Goal: Obtain resource: Obtain resource

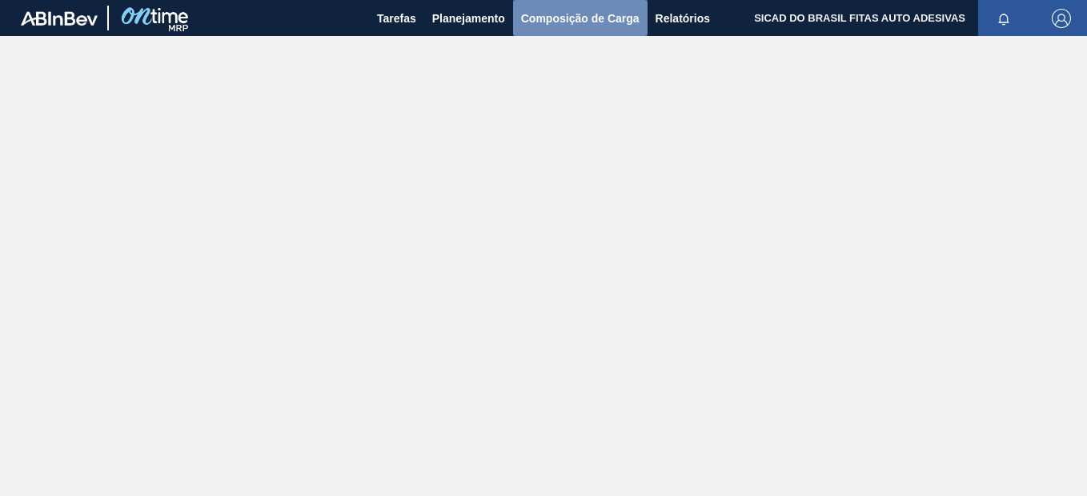
click at [572, 20] on span "Composição de Carga" at bounding box center [580, 18] width 118 height 19
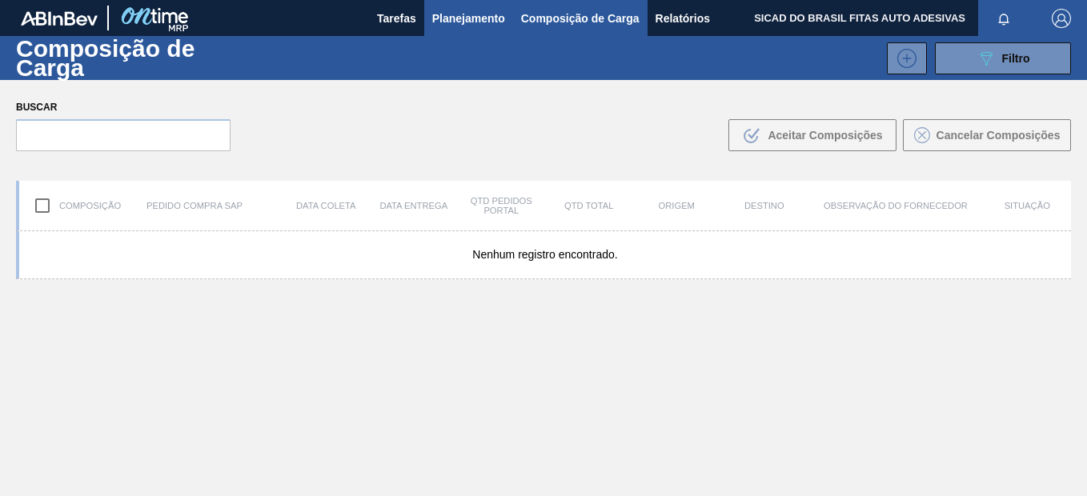
click at [486, 10] on span "Planejamento" at bounding box center [468, 18] width 73 height 19
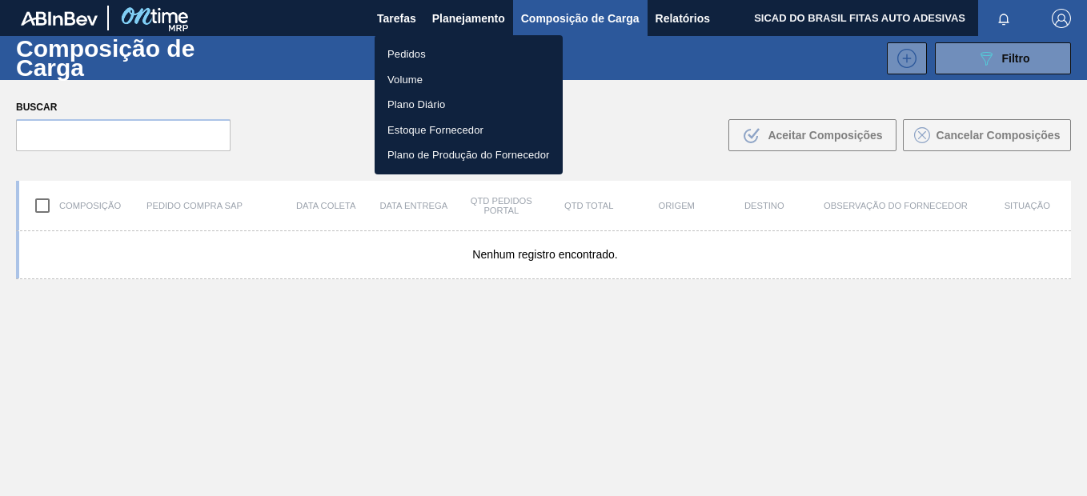
click at [417, 49] on li "Pedidos" at bounding box center [469, 55] width 188 height 26
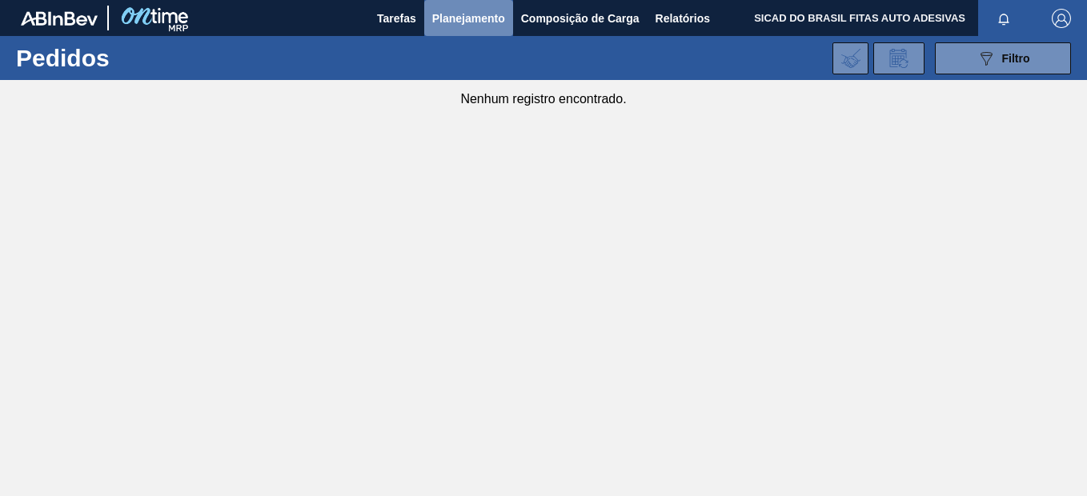
click at [443, 18] on span "Planejamento" at bounding box center [468, 18] width 73 height 19
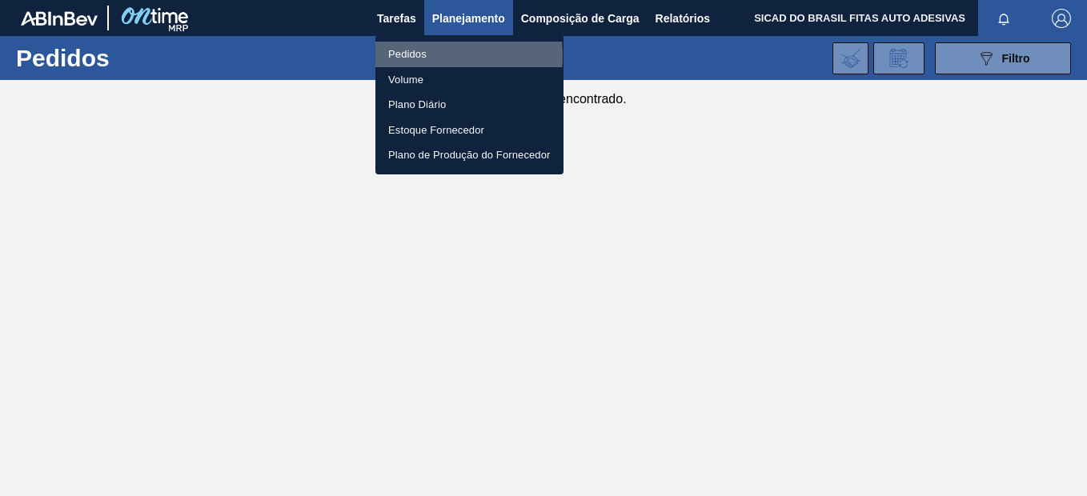
click at [410, 54] on li "Pedidos" at bounding box center [469, 55] width 188 height 26
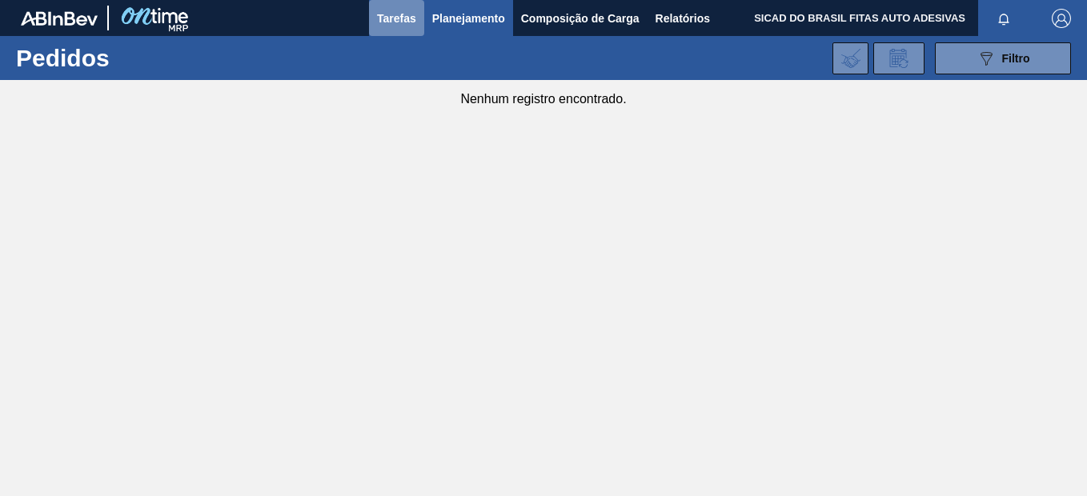
click at [399, 18] on span "Tarefas" at bounding box center [396, 18] width 39 height 19
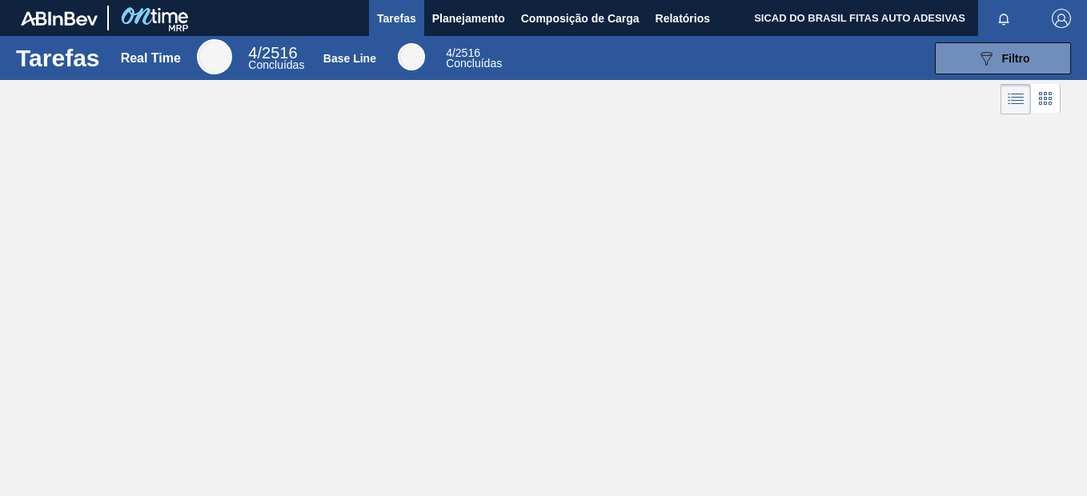
click at [475, 58] on span "Concluídas" at bounding box center [474, 63] width 56 height 13
click at [876, 15] on span "SICAD DO BRASIL FITAS AUTO ADESIVAS" at bounding box center [859, 18] width 211 height 36
click at [692, 16] on span "Relatórios" at bounding box center [683, 18] width 54 height 19
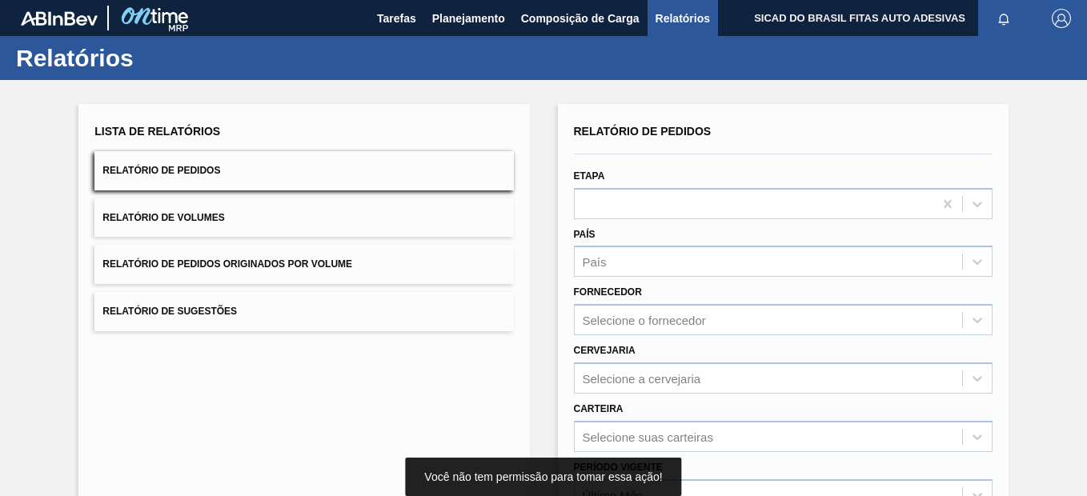
click at [191, 169] on span "Relatório de Pedidos" at bounding box center [161, 170] width 118 height 11
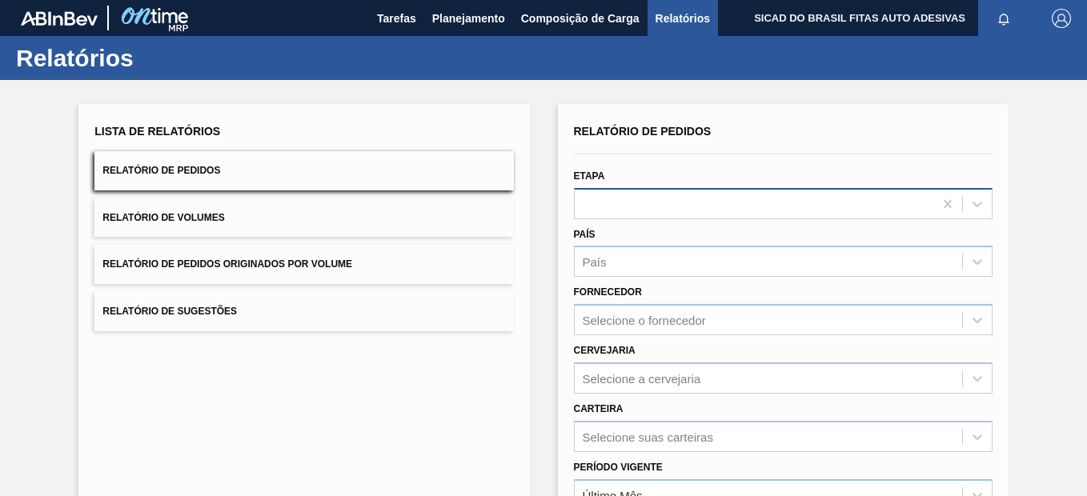
click at [696, 203] on div at bounding box center [754, 203] width 359 height 23
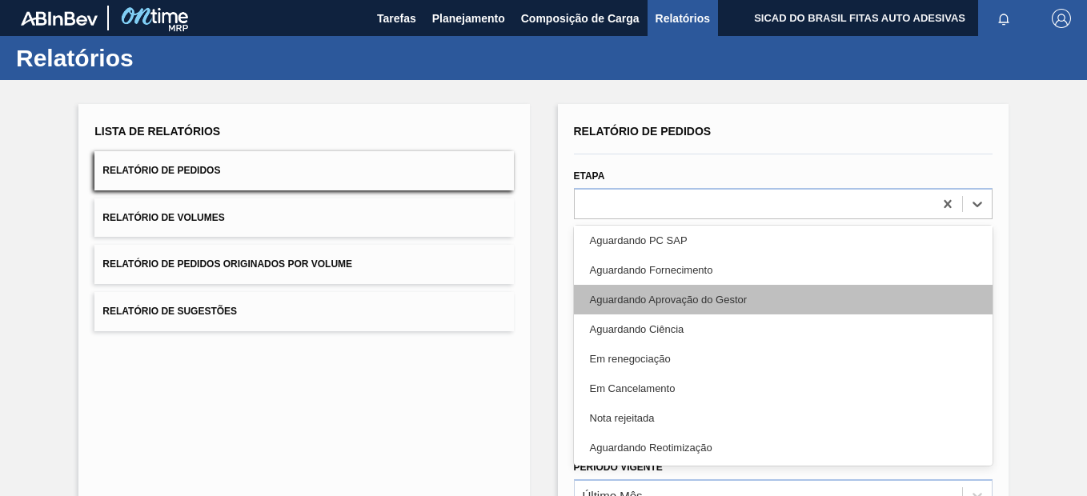
scroll to position [279, 0]
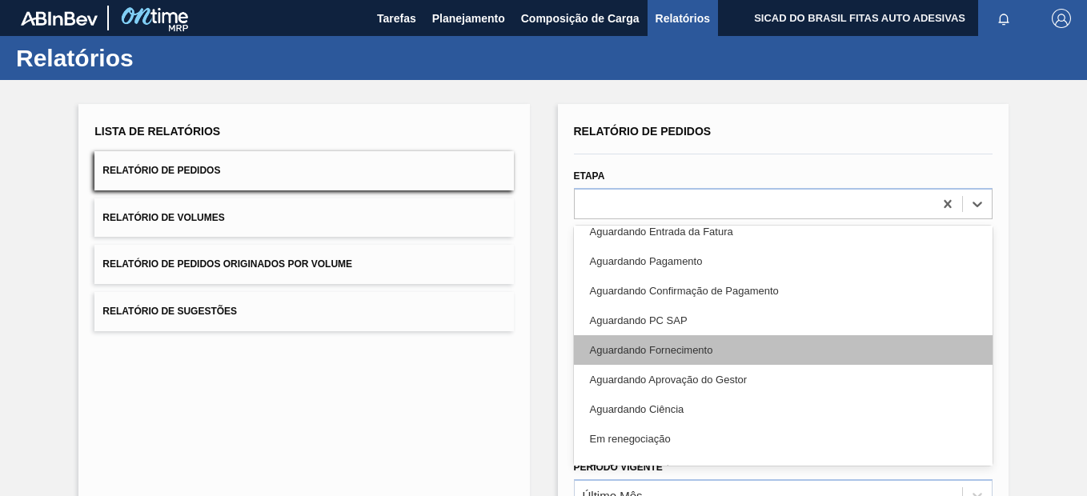
click at [764, 352] on div "Aguardando Fornecimento" at bounding box center [783, 350] width 419 height 30
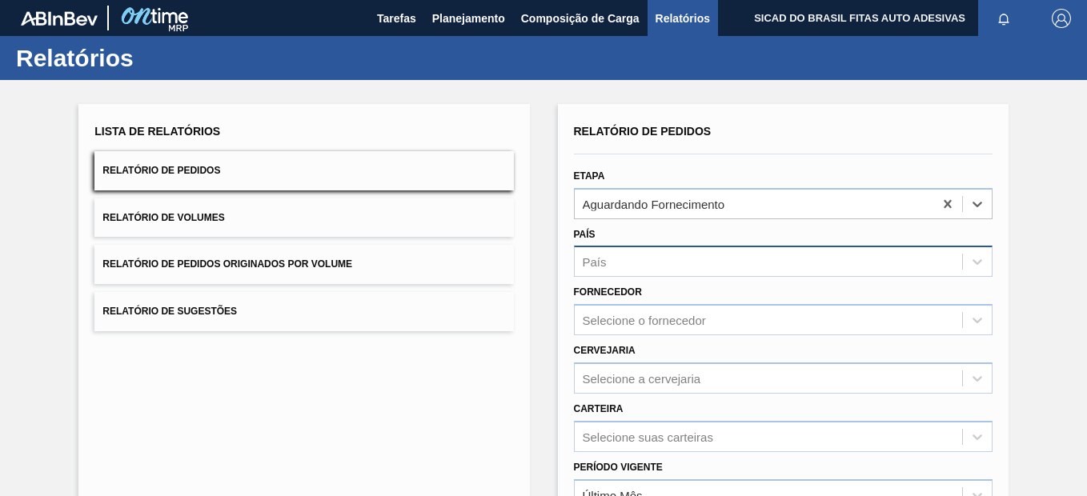
click at [731, 259] on div "País" at bounding box center [768, 262] width 387 height 23
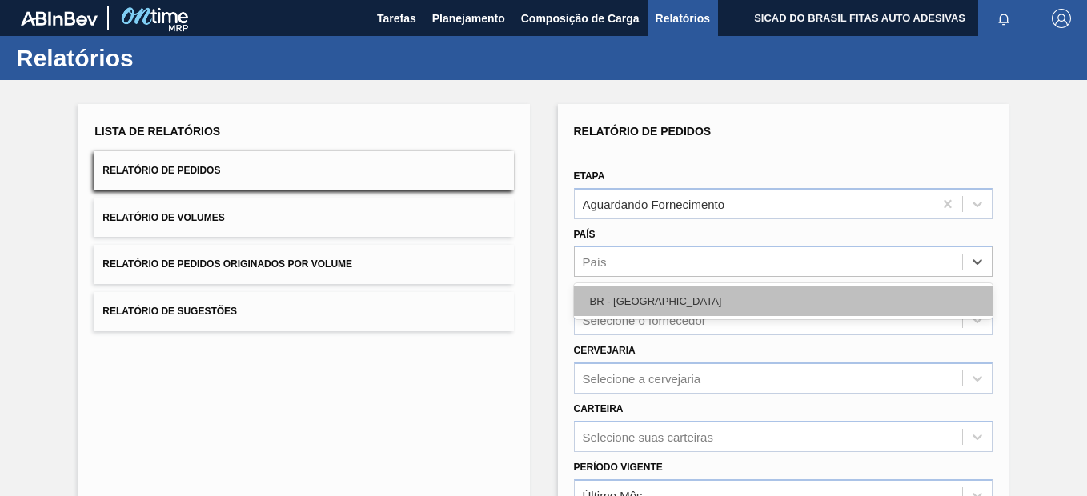
click at [720, 300] on div "BR - [GEOGRAPHIC_DATA]" at bounding box center [783, 302] width 419 height 30
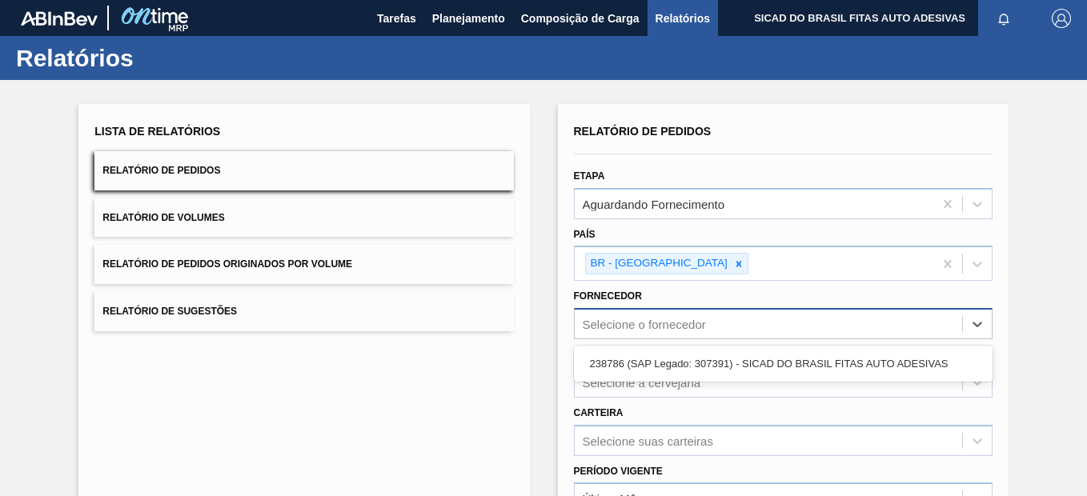
click at [785, 329] on div "Selecione o fornecedor" at bounding box center [768, 324] width 387 height 23
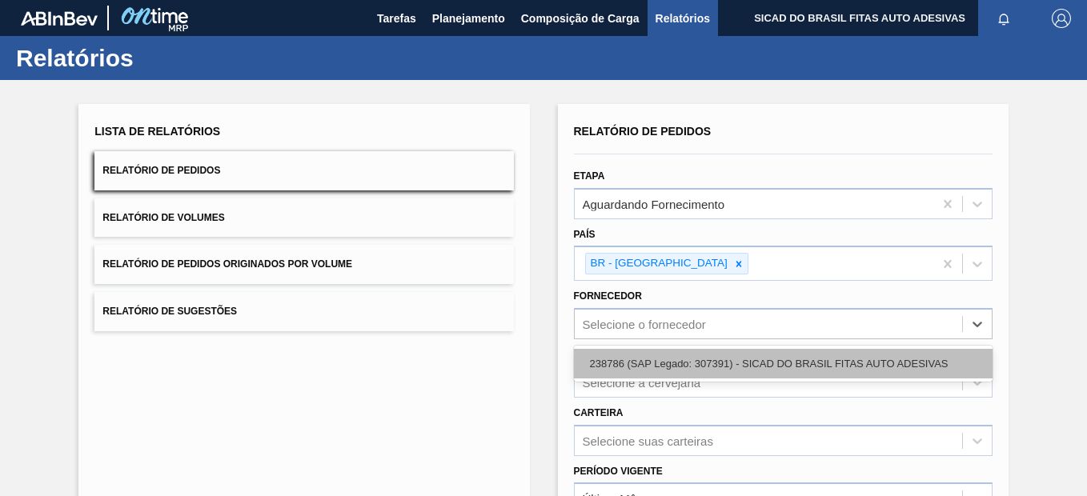
click at [781, 374] on div "238786 (SAP Legado: 307391) - SICAD DO BRASIL FITAS AUTO ADESIVAS" at bounding box center [783, 364] width 419 height 30
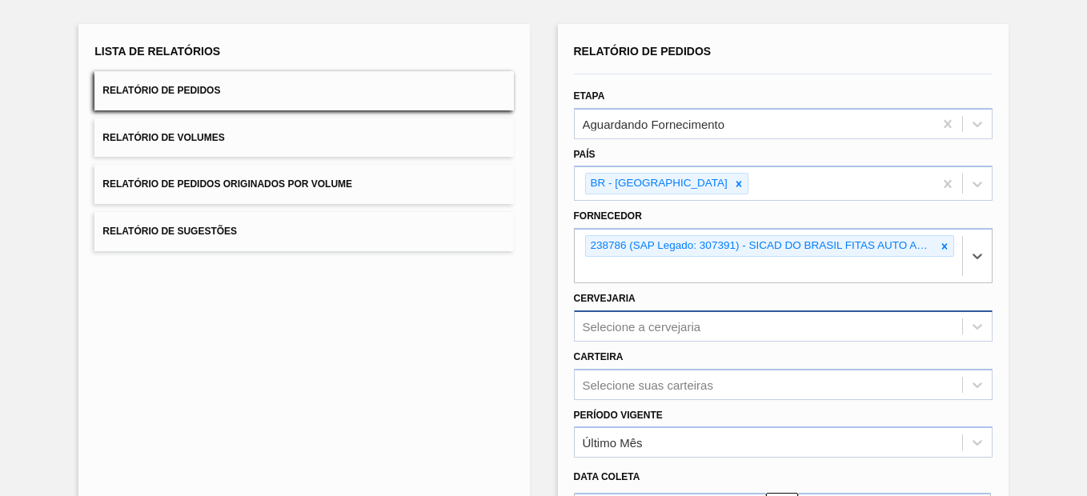
click at [782, 332] on div "Selecione a cervejaria" at bounding box center [783, 326] width 419 height 31
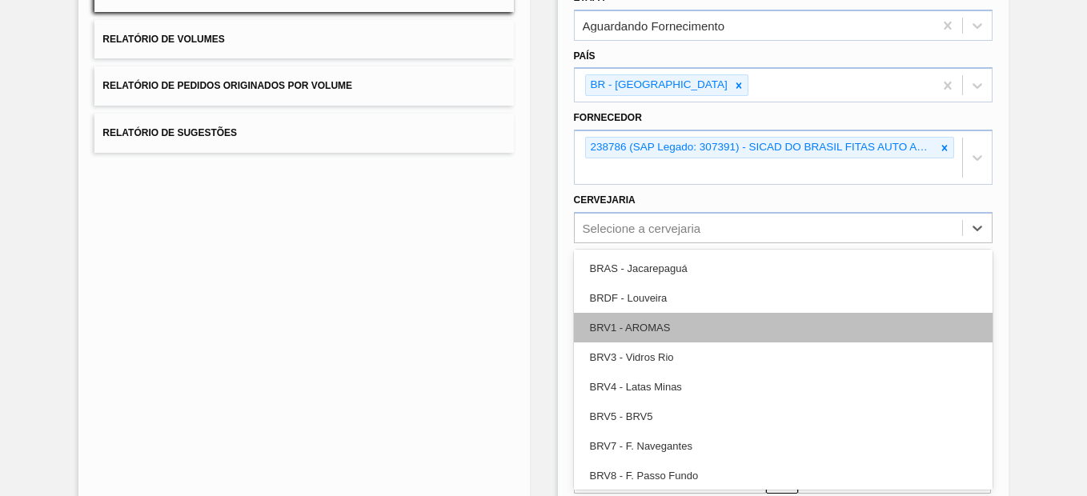
scroll to position [2001, 0]
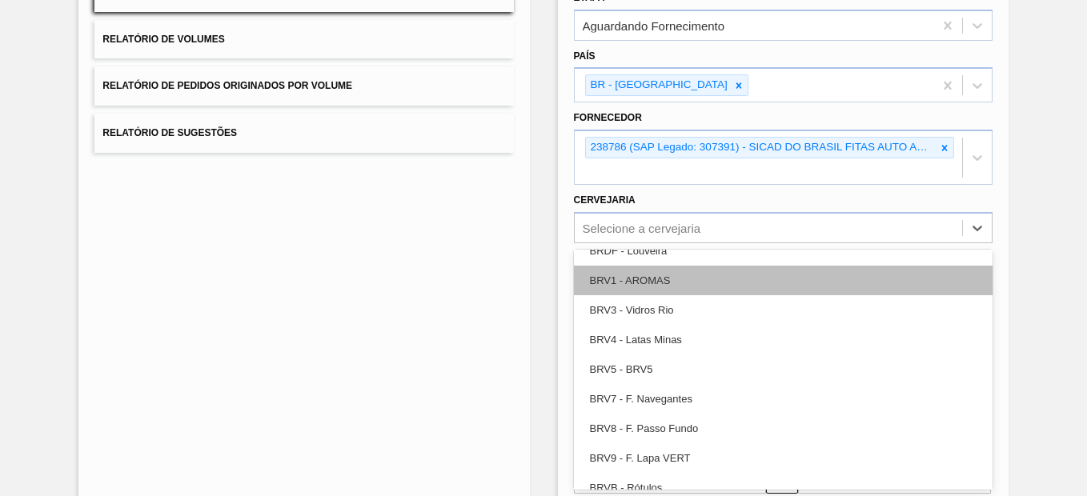
click at [716, 279] on div "BRV1 - AROMAS" at bounding box center [783, 281] width 419 height 30
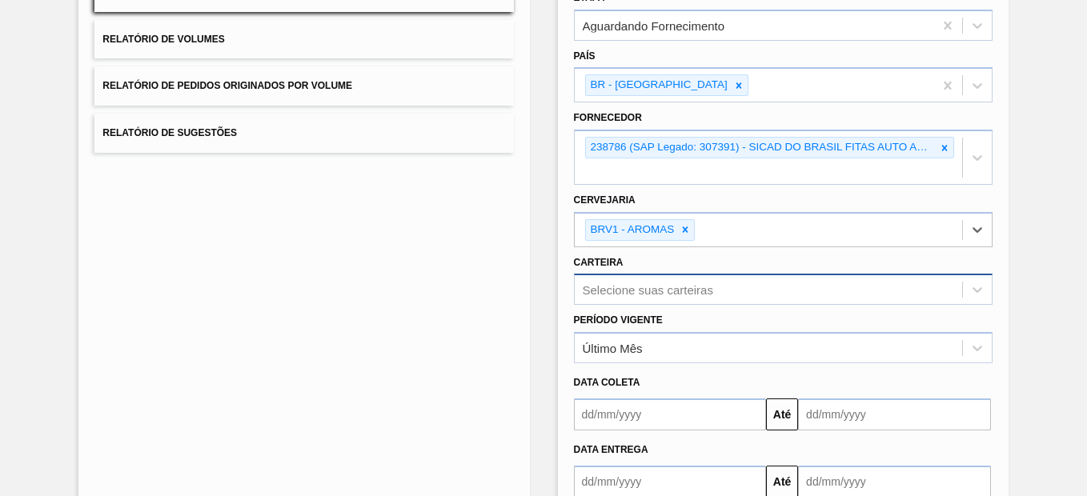
click at [803, 289] on div "Selecione suas carteiras" at bounding box center [783, 289] width 419 height 31
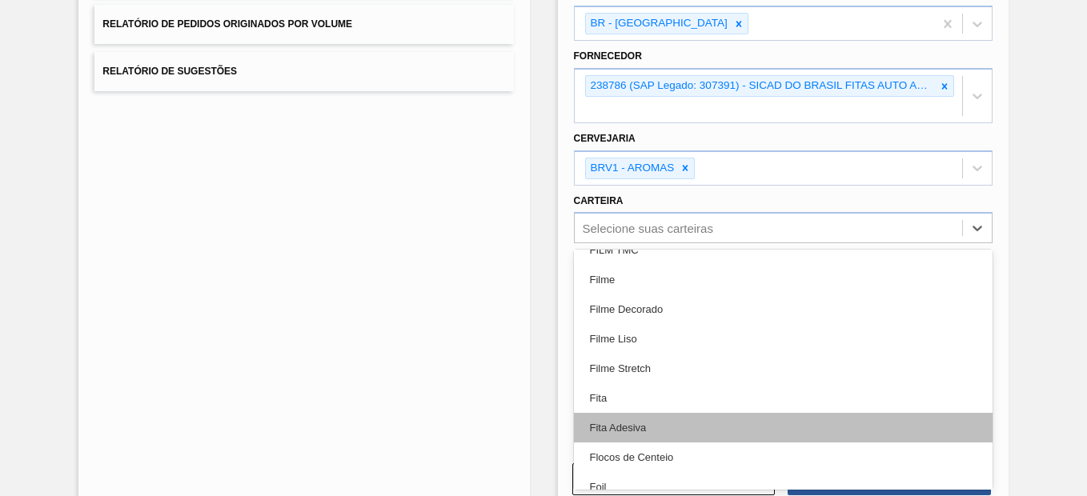
scroll to position [2349, 0]
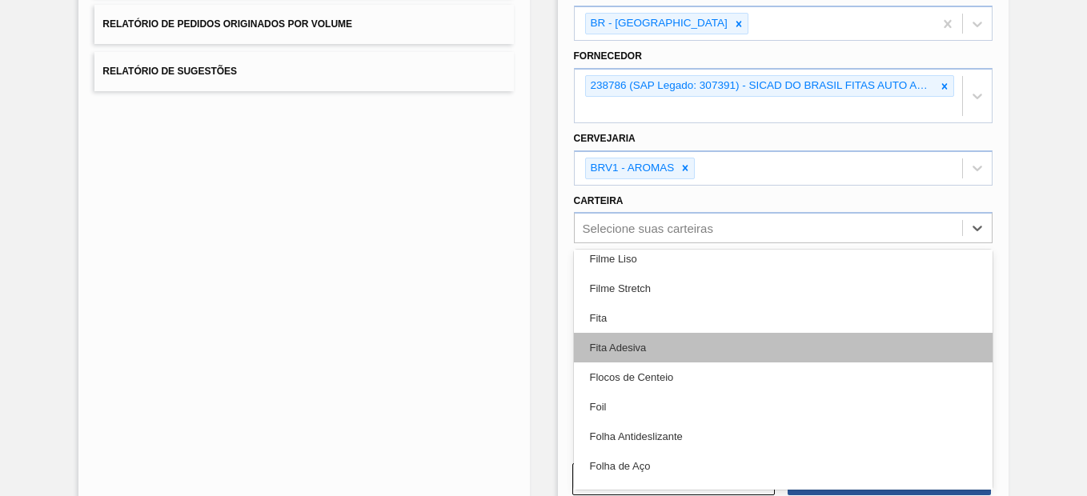
click at [676, 350] on div "Fita Adesiva" at bounding box center [783, 348] width 419 height 30
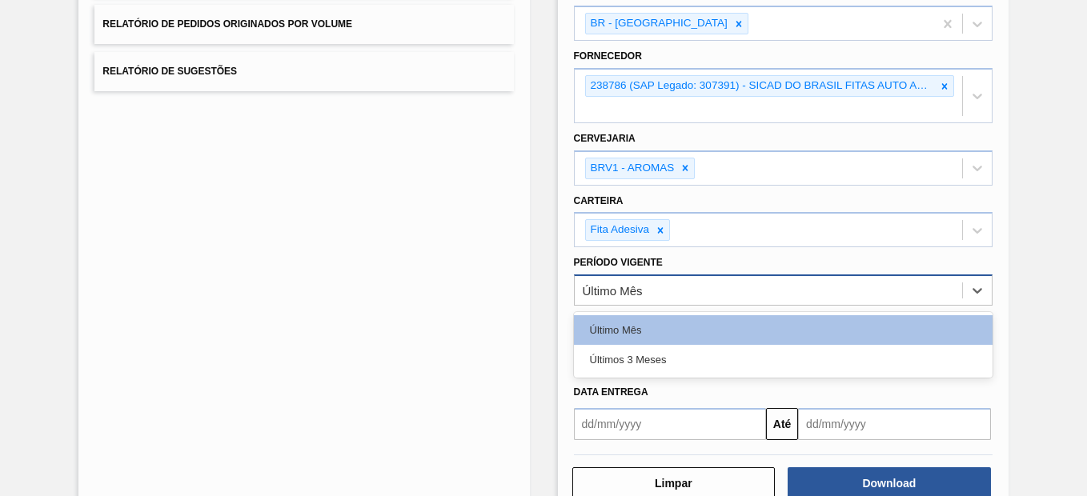
click at [830, 290] on div "Último Mês" at bounding box center [768, 290] width 387 height 23
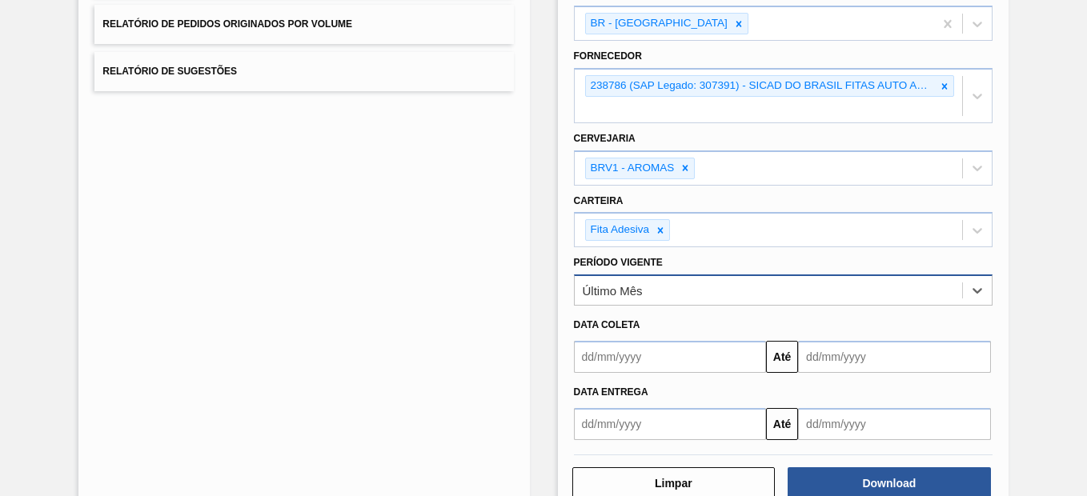
click at [827, 292] on div "Último Mês" at bounding box center [768, 290] width 387 height 23
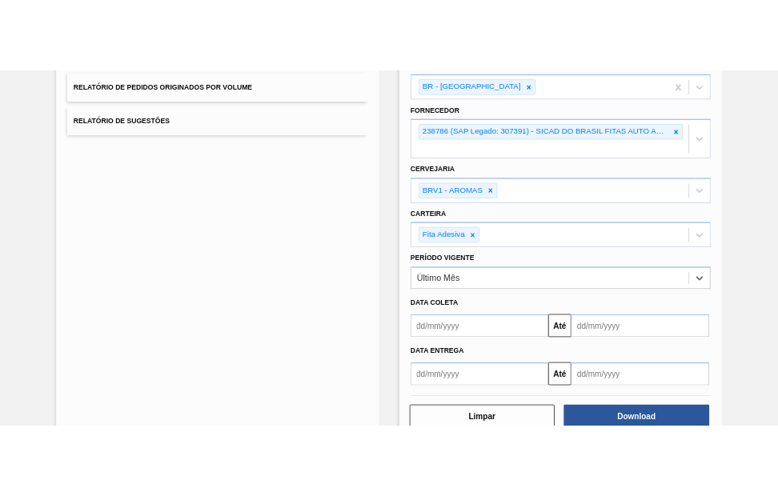
scroll to position [281, 0]
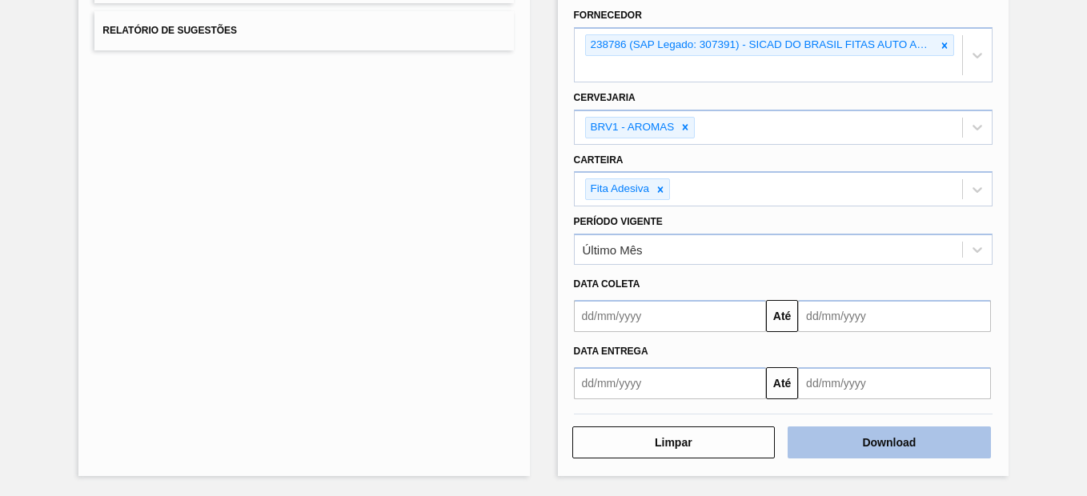
click at [867, 439] on button "Download" at bounding box center [889, 443] width 203 height 32
